Goal: Browse casually

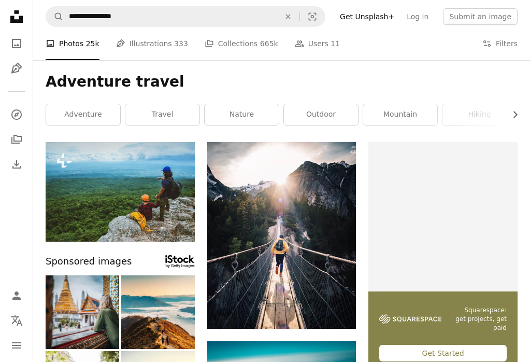
scroll to position [1899, 0]
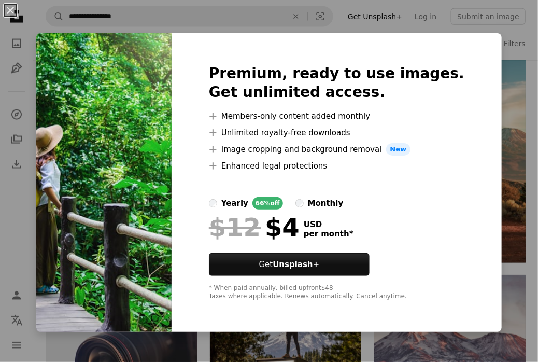
click at [138, 128] on img at bounding box center [103, 182] width 135 height 299
click at [172, 165] on img at bounding box center [103, 182] width 135 height 299
click at [8, 8] on button "An X shape" at bounding box center [10, 10] width 12 height 12
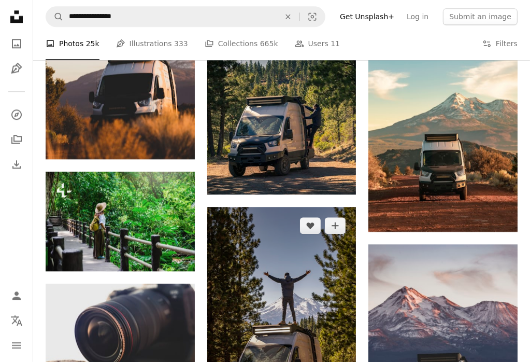
click at [303, 271] on img at bounding box center [281, 318] width 149 height 223
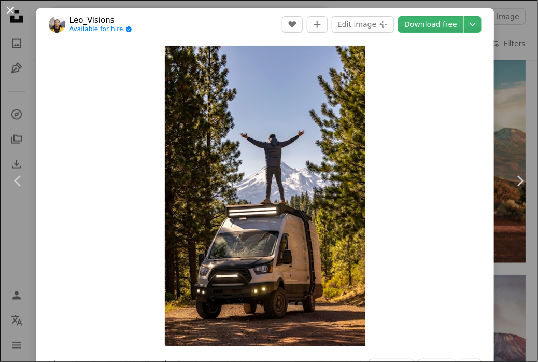
click at [10, 6] on button "An X shape" at bounding box center [10, 10] width 12 height 12
